Goal: Information Seeking & Learning: Learn about a topic

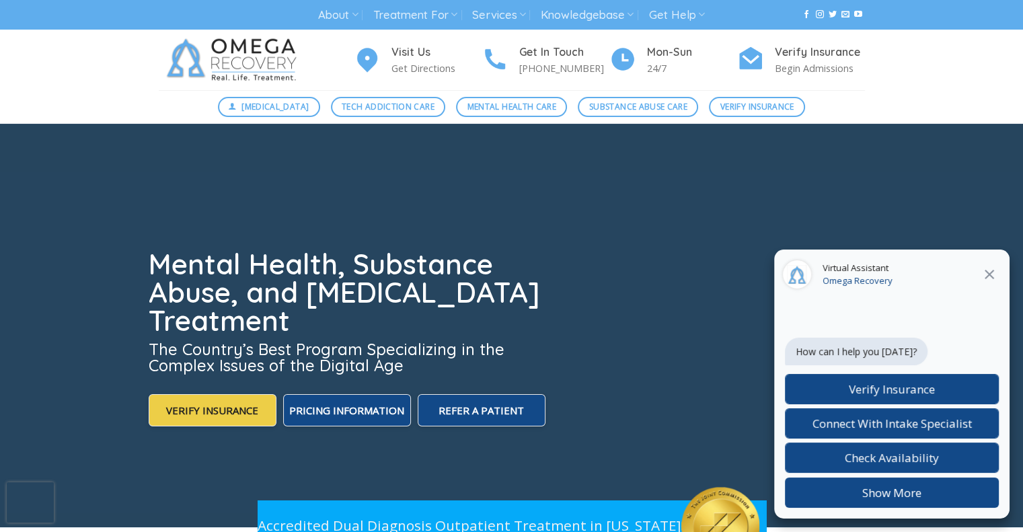
click at [955, 151] on video at bounding box center [511, 326] width 1023 height 404
click at [987, 276] on icon "Close" at bounding box center [990, 274] width 16 height 16
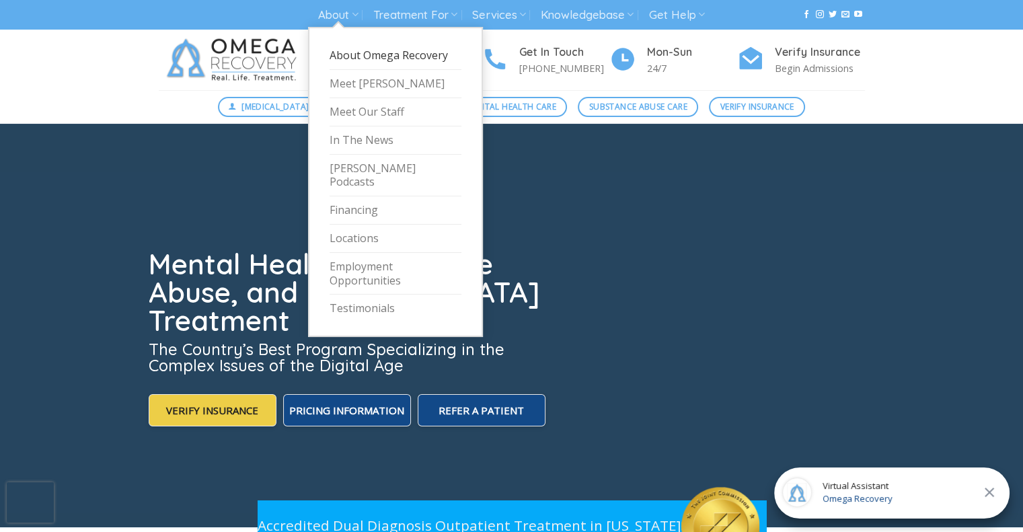
click at [365, 56] on link "About Omega Recovery" at bounding box center [396, 56] width 132 height 28
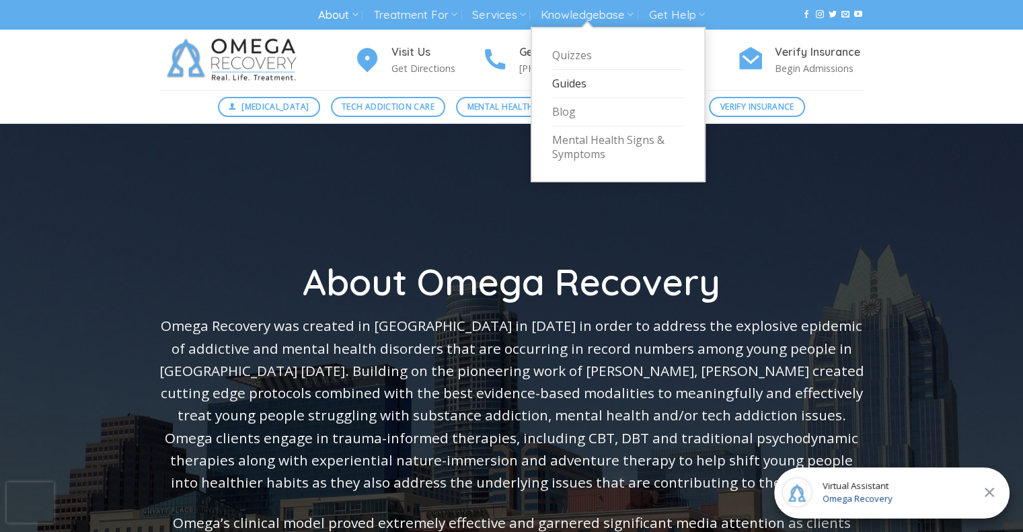
click at [586, 91] on link "Guides" at bounding box center [618, 84] width 132 height 28
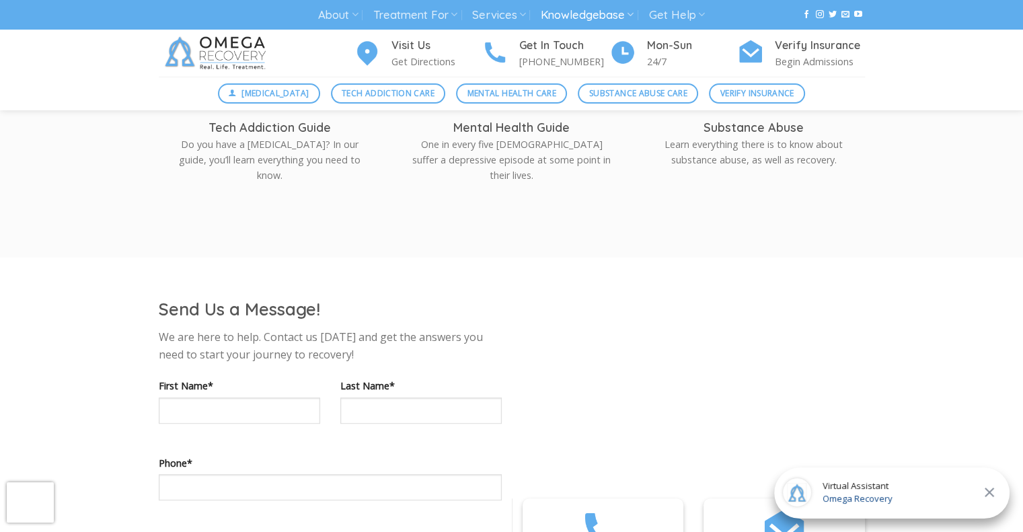
scroll to position [609, 0]
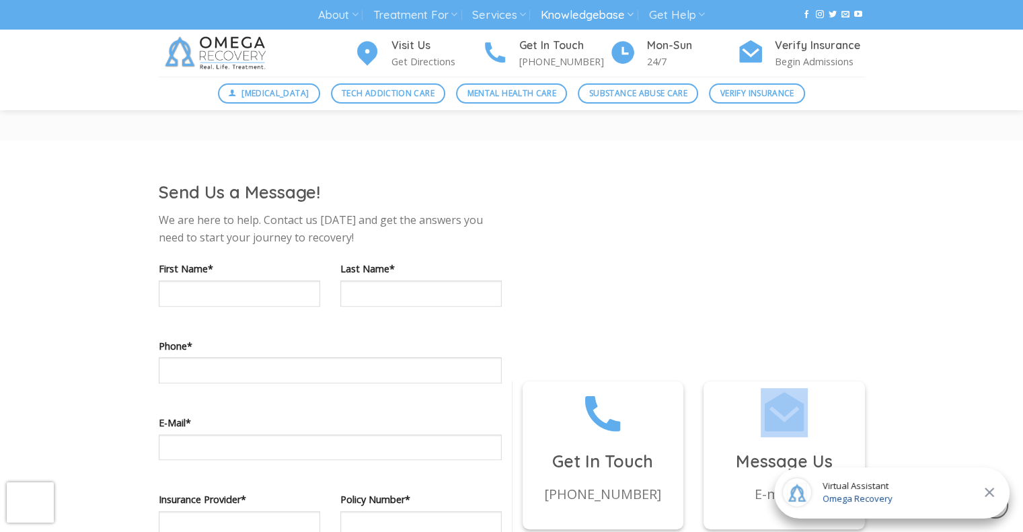
drag, startPoint x: 1016, startPoint y: 273, endPoint x: 1005, endPoint y: 397, distance: 124.3
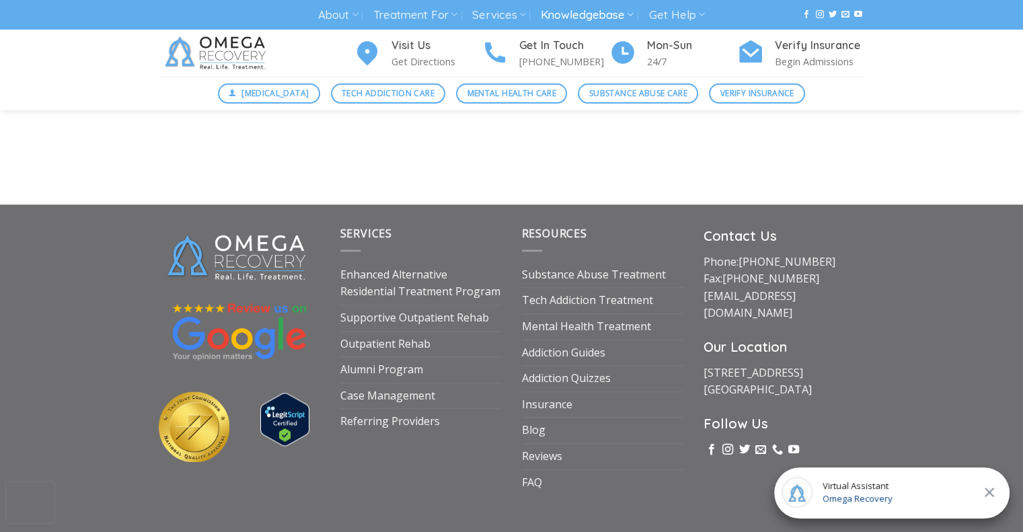
scroll to position [1398, 0]
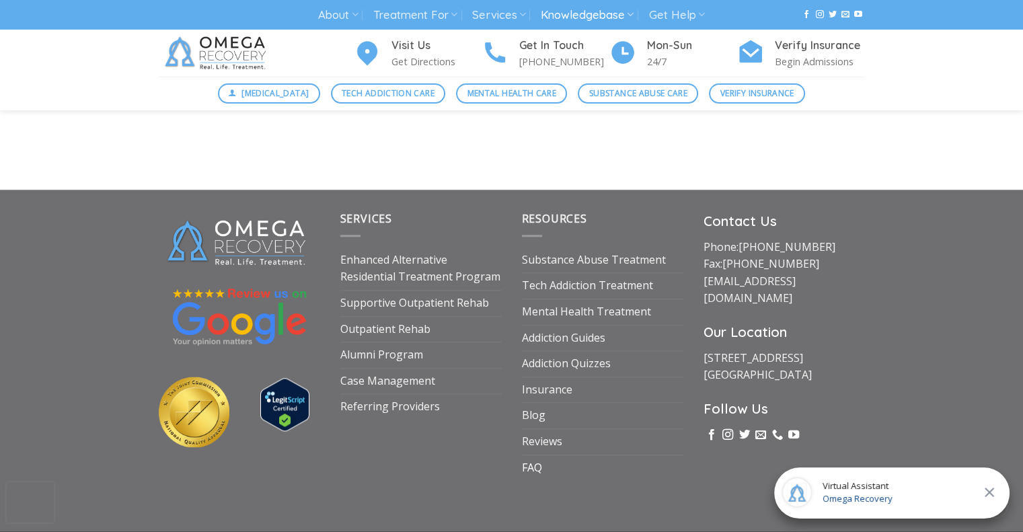
click at [538, 468] on link "FAQ" at bounding box center [532, 469] width 20 height 26
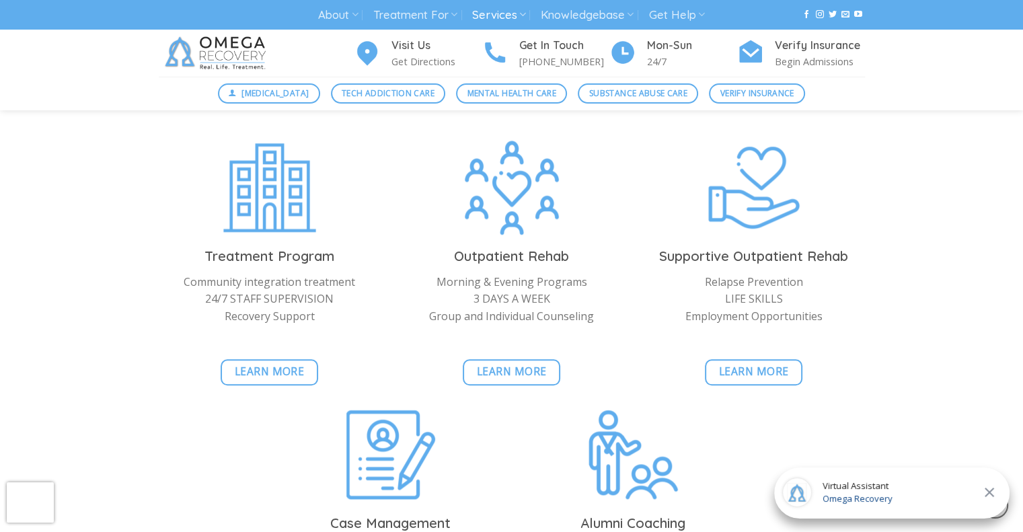
scroll to position [1101, 0]
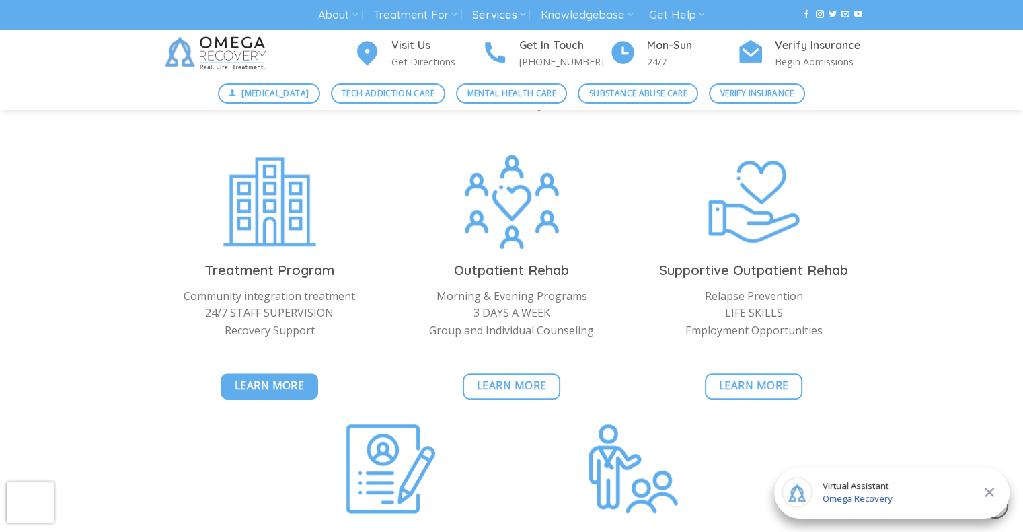
click at [271, 379] on span "Learn More" at bounding box center [270, 385] width 70 height 17
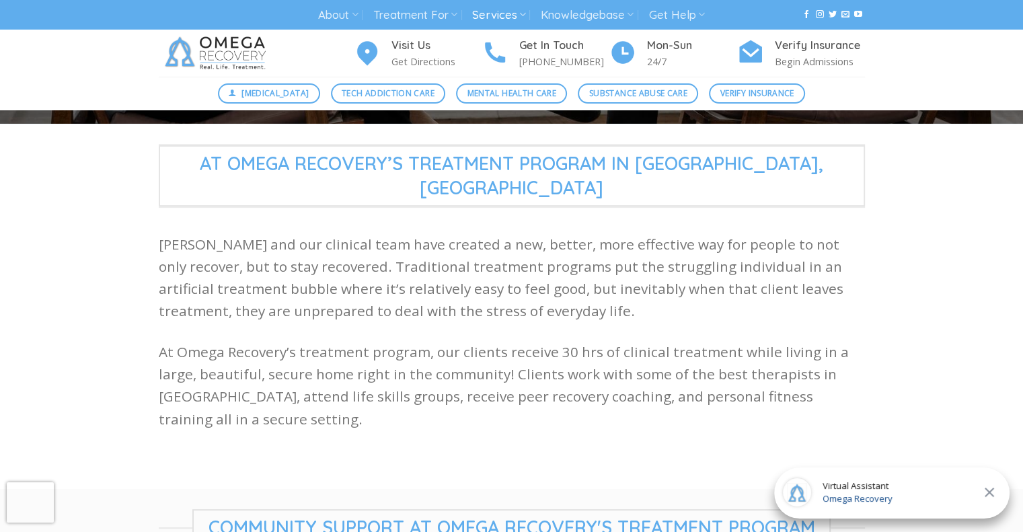
scroll to position [278, 0]
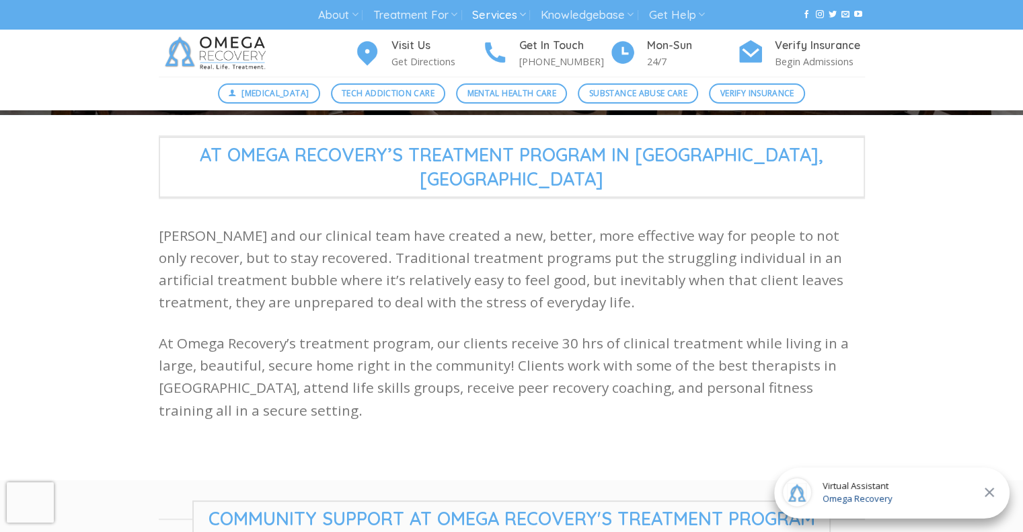
drag, startPoint x: 1031, startPoint y: 527, endPoint x: 737, endPoint y: 427, distance: 310.6
click at [737, 427] on div "At Omega Recovery’s Treatment Program in [GEOGRAPHIC_DATA],[GEOGRAPHIC_DATA] [P…" at bounding box center [512, 297] width 727 height 325
click at [994, 493] on icon "Close" at bounding box center [990, 492] width 16 height 16
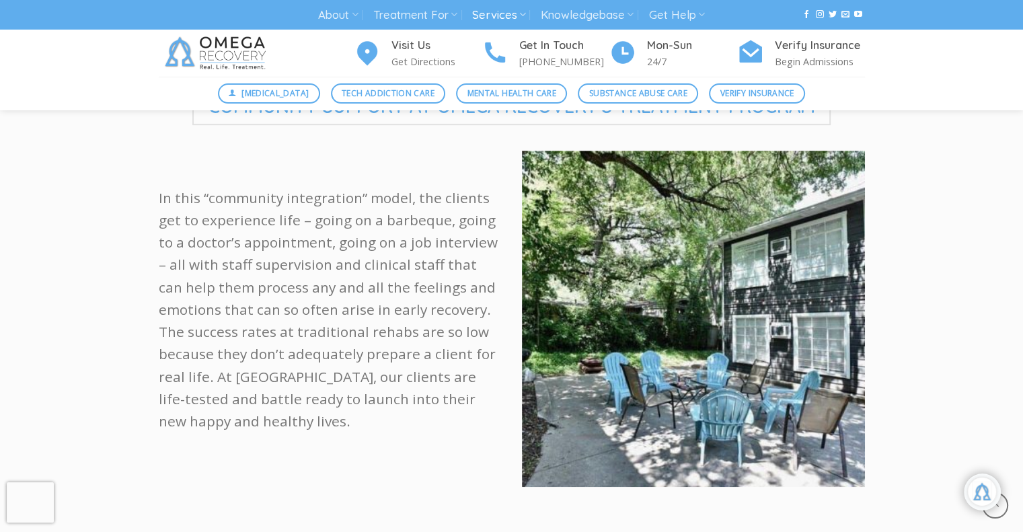
scroll to position [744, 0]
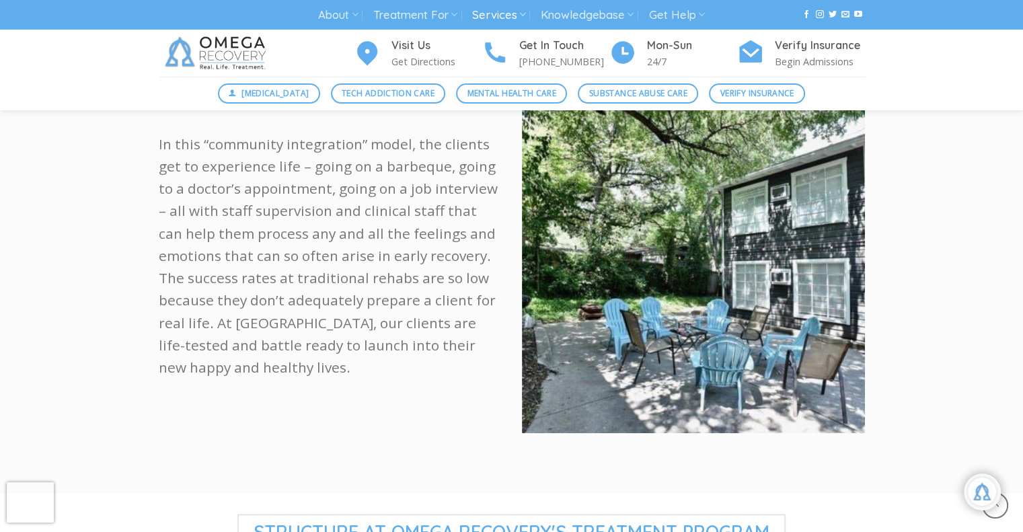
drag, startPoint x: 1029, startPoint y: 527, endPoint x: 760, endPoint y: 412, distance: 291.8
click at [760, 412] on div at bounding box center [693, 275] width 363 height 357
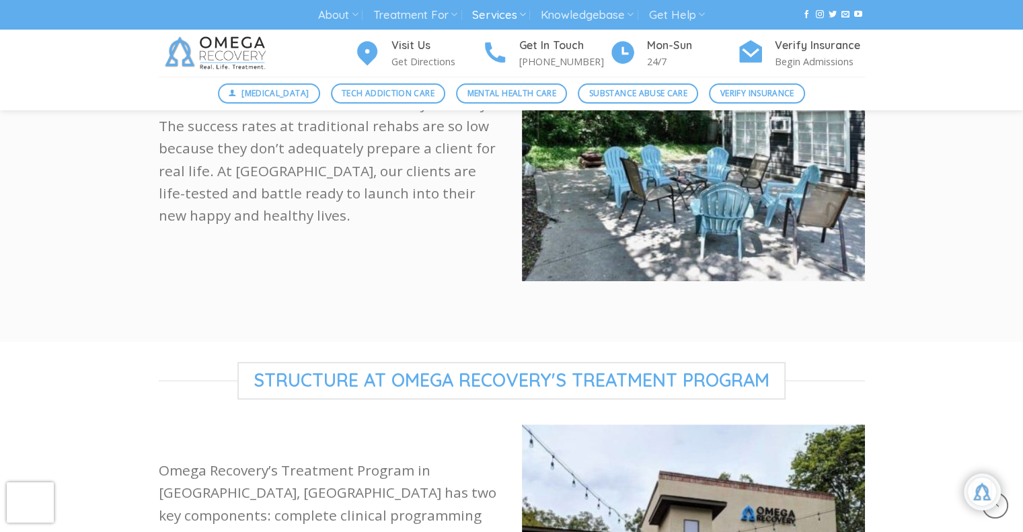
scroll to position [933, 0]
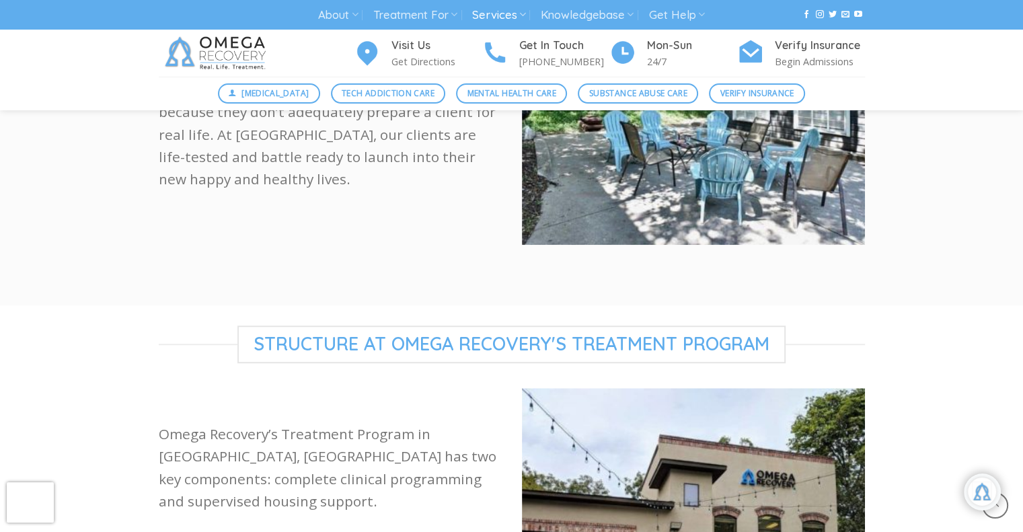
drag, startPoint x: 1028, startPoint y: 524, endPoint x: 928, endPoint y: 165, distance: 372.8
click at [928, 165] on div "Community support at omega recovery's treatment program In this “community inte…" at bounding box center [511, 65] width 1023 height 439
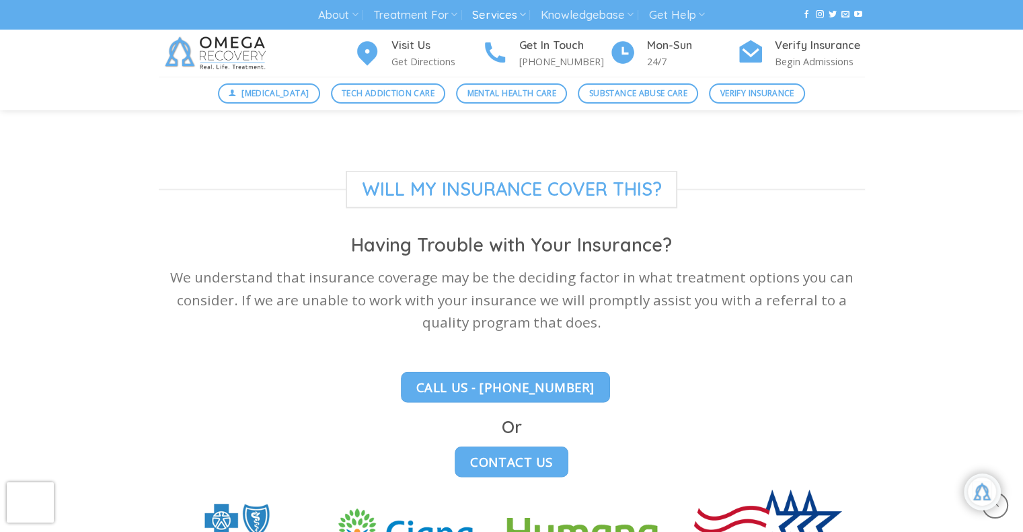
scroll to position [3889, 0]
